Goal: Use online tool/utility: Utilize a website feature to perform a specific function

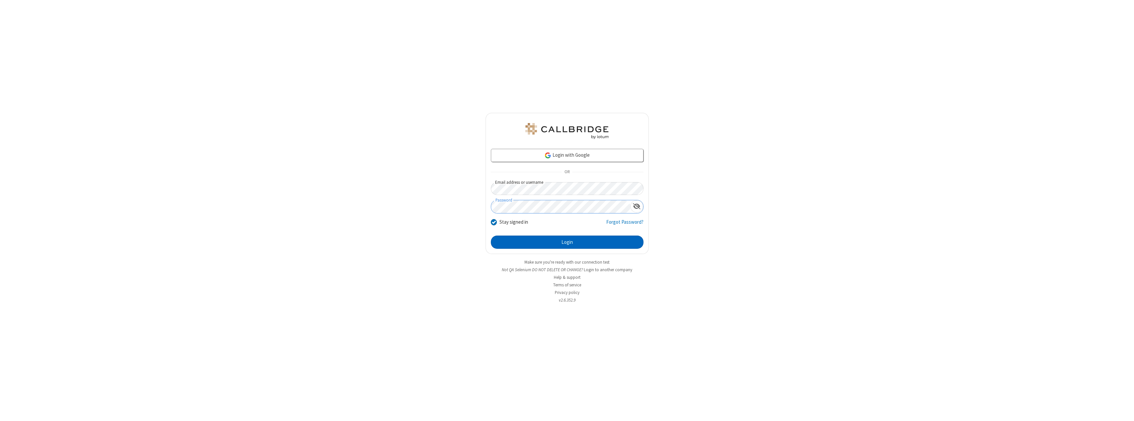
click at [567, 242] on button "Login" at bounding box center [567, 241] width 153 height 13
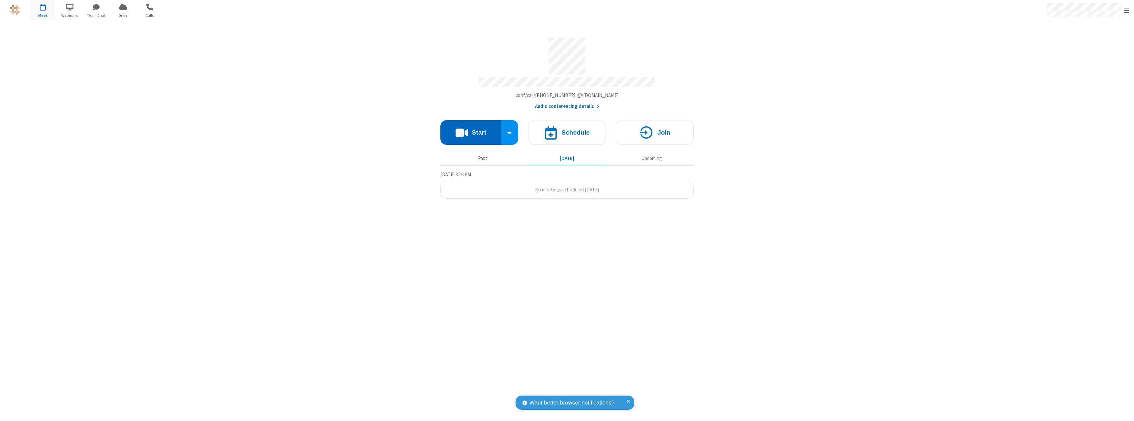
click at [471, 129] on button "Start" at bounding box center [470, 132] width 61 height 25
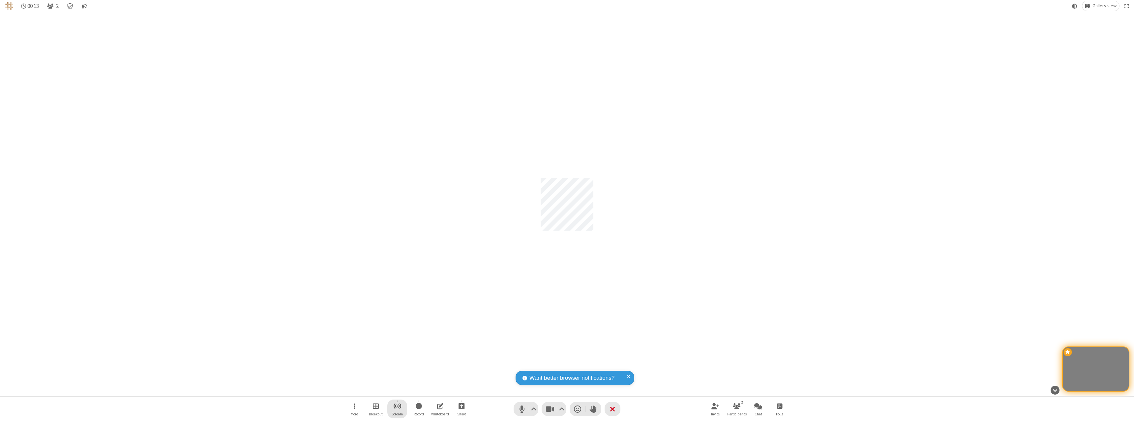
click at [397, 408] on span "Start streaming" at bounding box center [397, 405] width 8 height 8
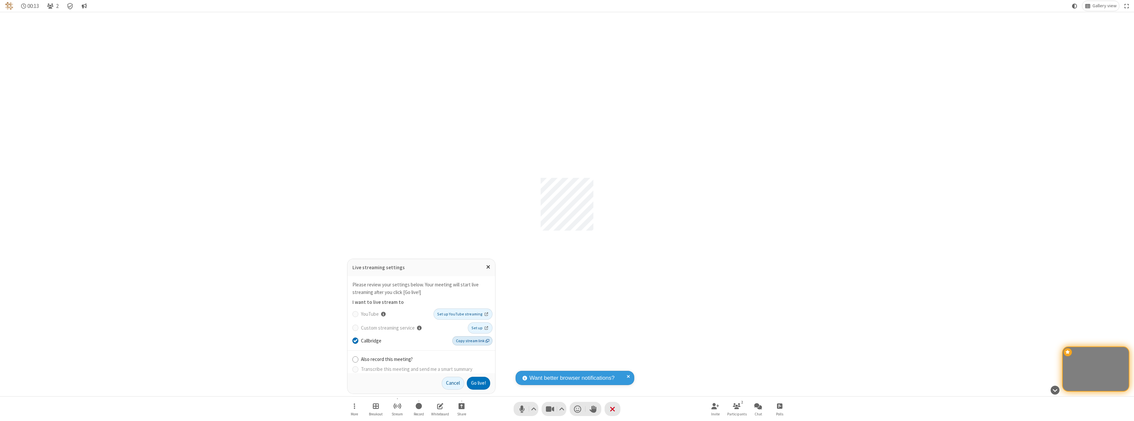
click at [473, 340] on span "Copy stream link" at bounding box center [472, 341] width 33 height 6
click at [478, 383] on button "Go live!" at bounding box center [478, 382] width 23 height 13
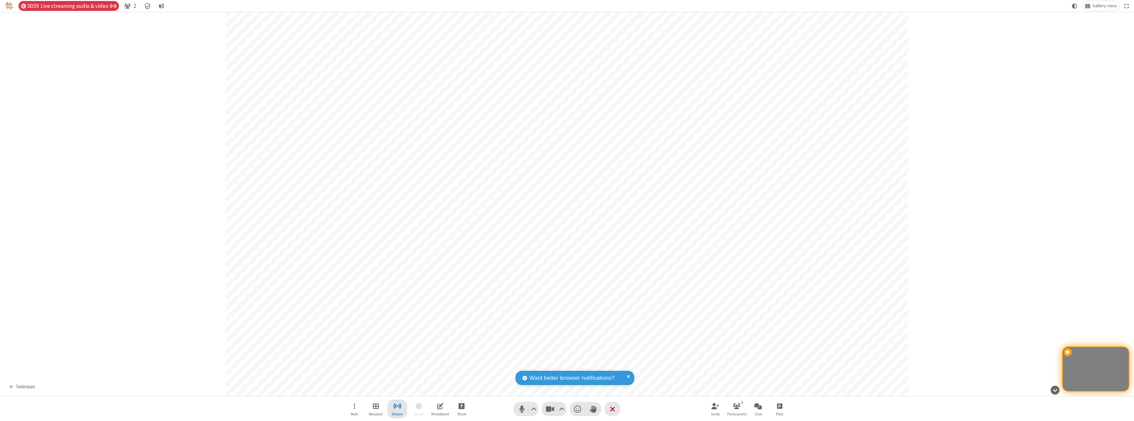
click at [397, 408] on span "Stop streaming" at bounding box center [397, 405] width 8 height 8
click at [477, 383] on button "End live" at bounding box center [478, 382] width 24 height 13
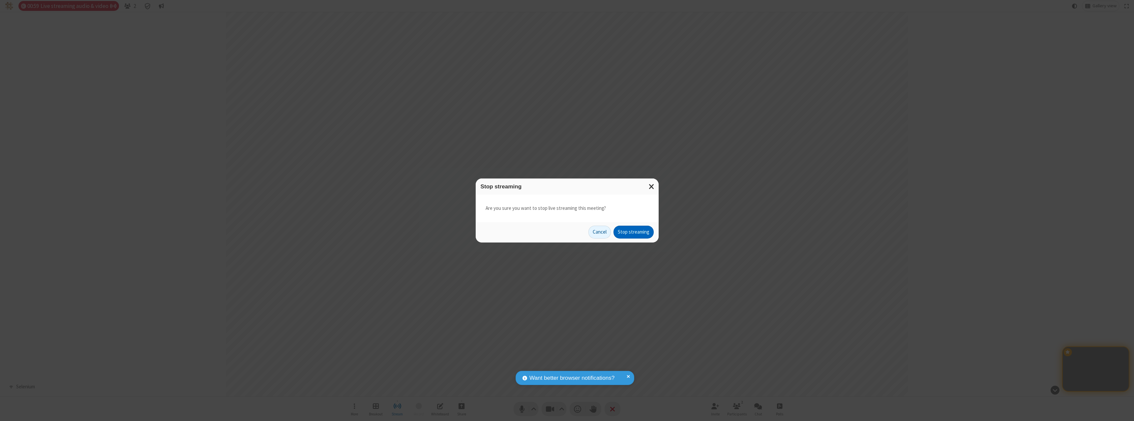
click at [633, 232] on button "Stop streaming" at bounding box center [633, 231] width 40 height 13
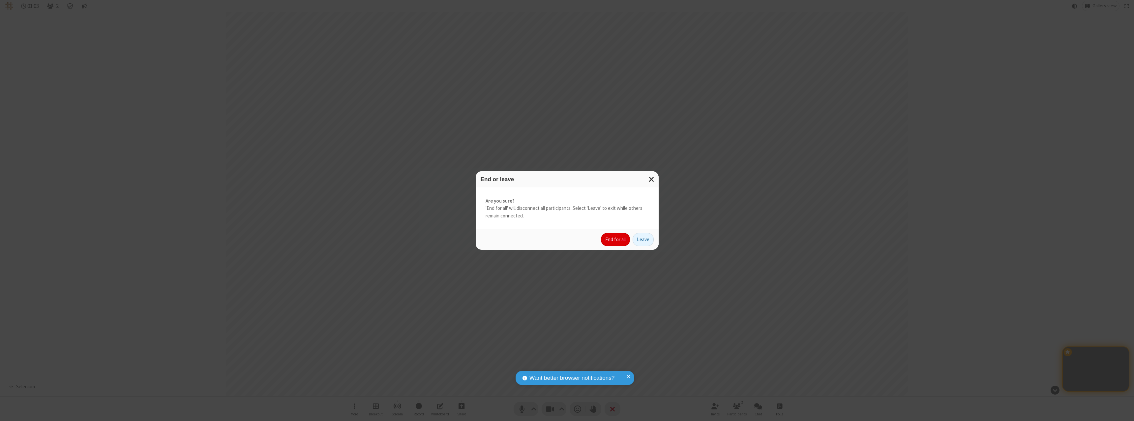
click at [616, 239] on button "End for all" at bounding box center [615, 239] width 29 height 13
